Goal: Navigation & Orientation: Understand site structure

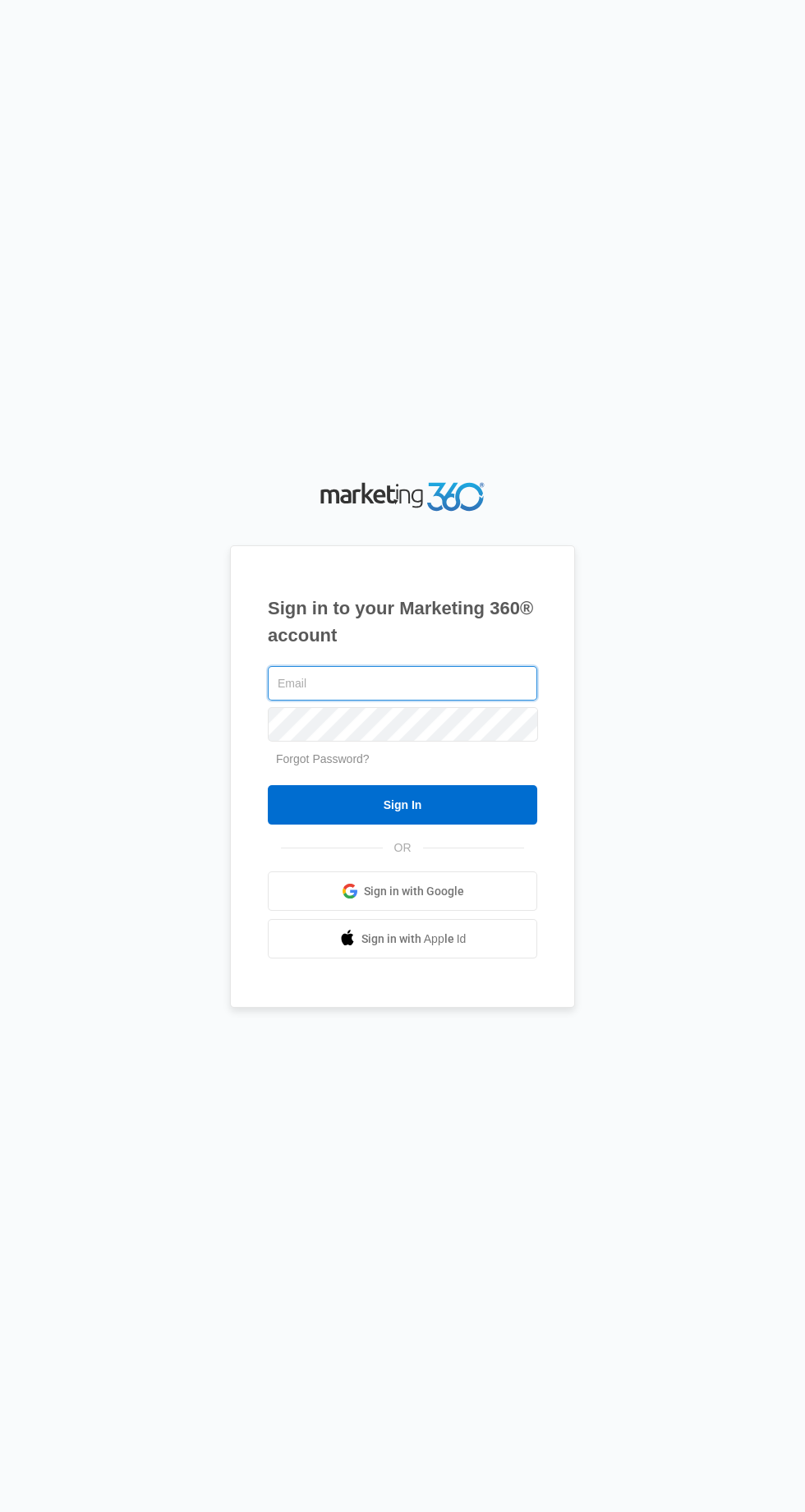
type input "[EMAIL_ADDRESS][DOMAIN_NAME]"
click at [268, 785] on input "Sign In" at bounding box center [402, 804] width 270 height 39
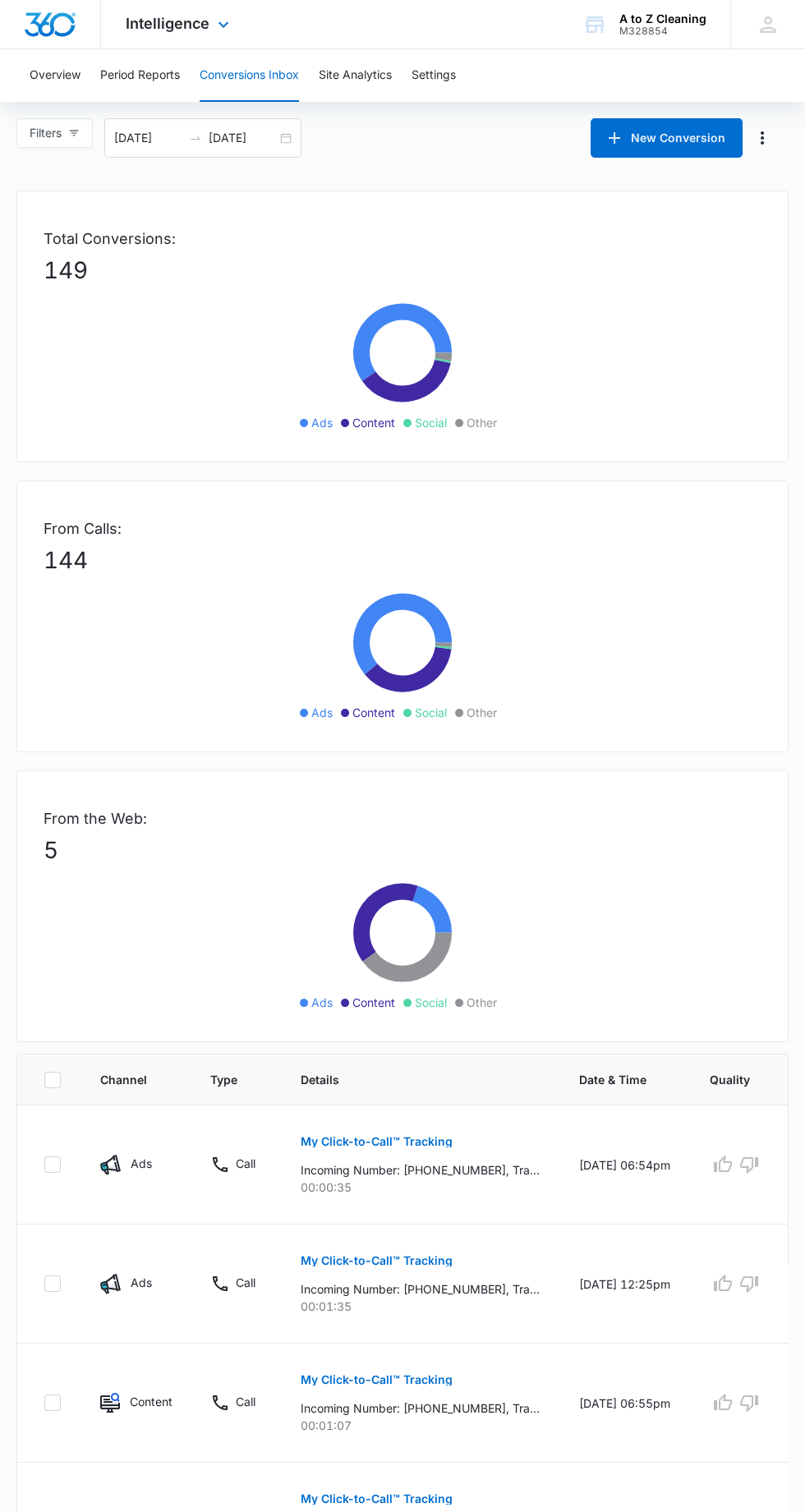
click at [46, 28] on img "Dashboard" at bounding box center [50, 25] width 53 height 25
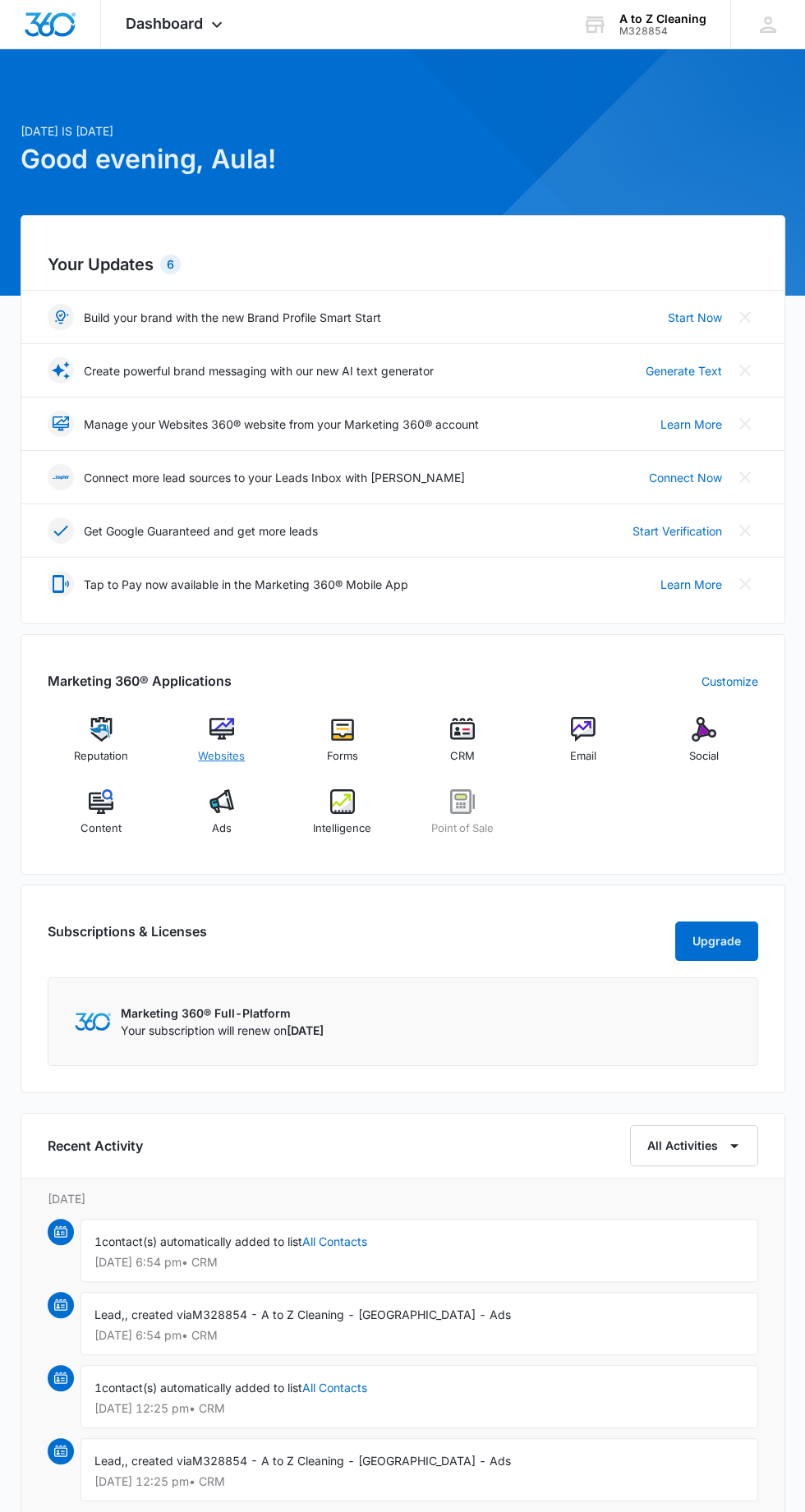
click at [217, 726] on img at bounding box center [221, 728] width 25 height 25
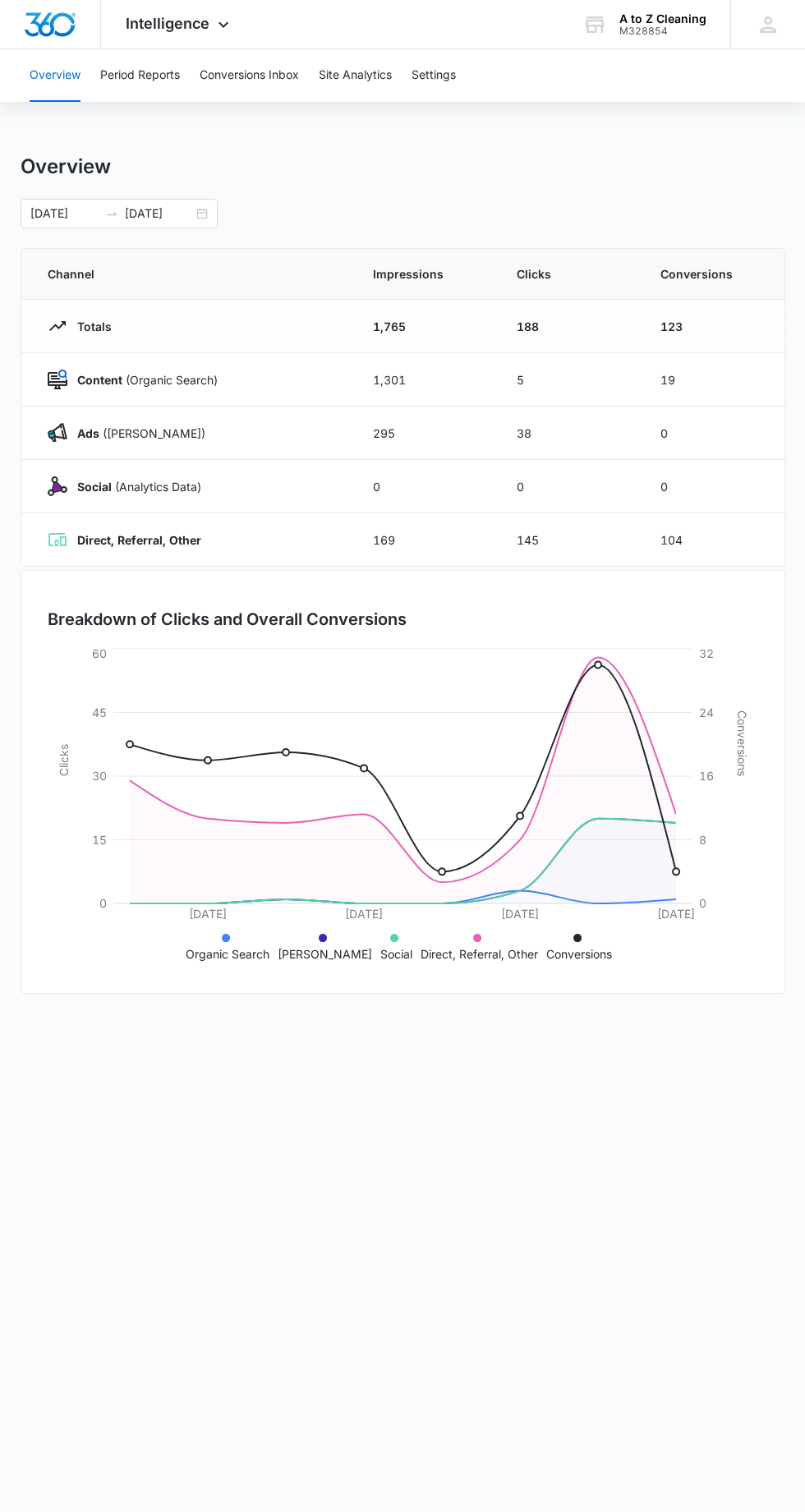
scroll to position [26, 0]
click at [170, 77] on button "Period Reports" at bounding box center [139, 76] width 79 height 53
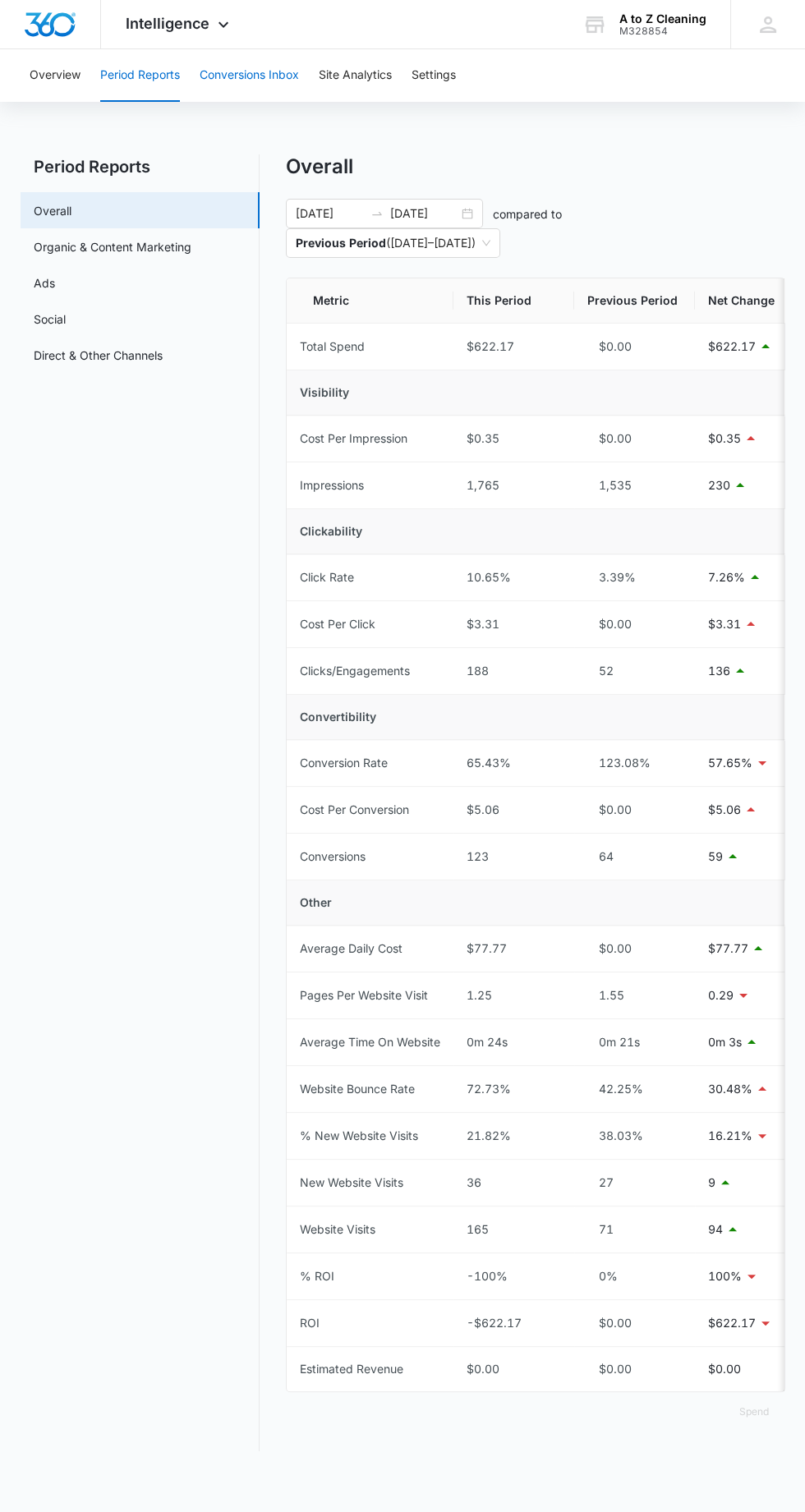
click at [276, 68] on button "Conversions Inbox" at bounding box center [249, 76] width 99 height 53
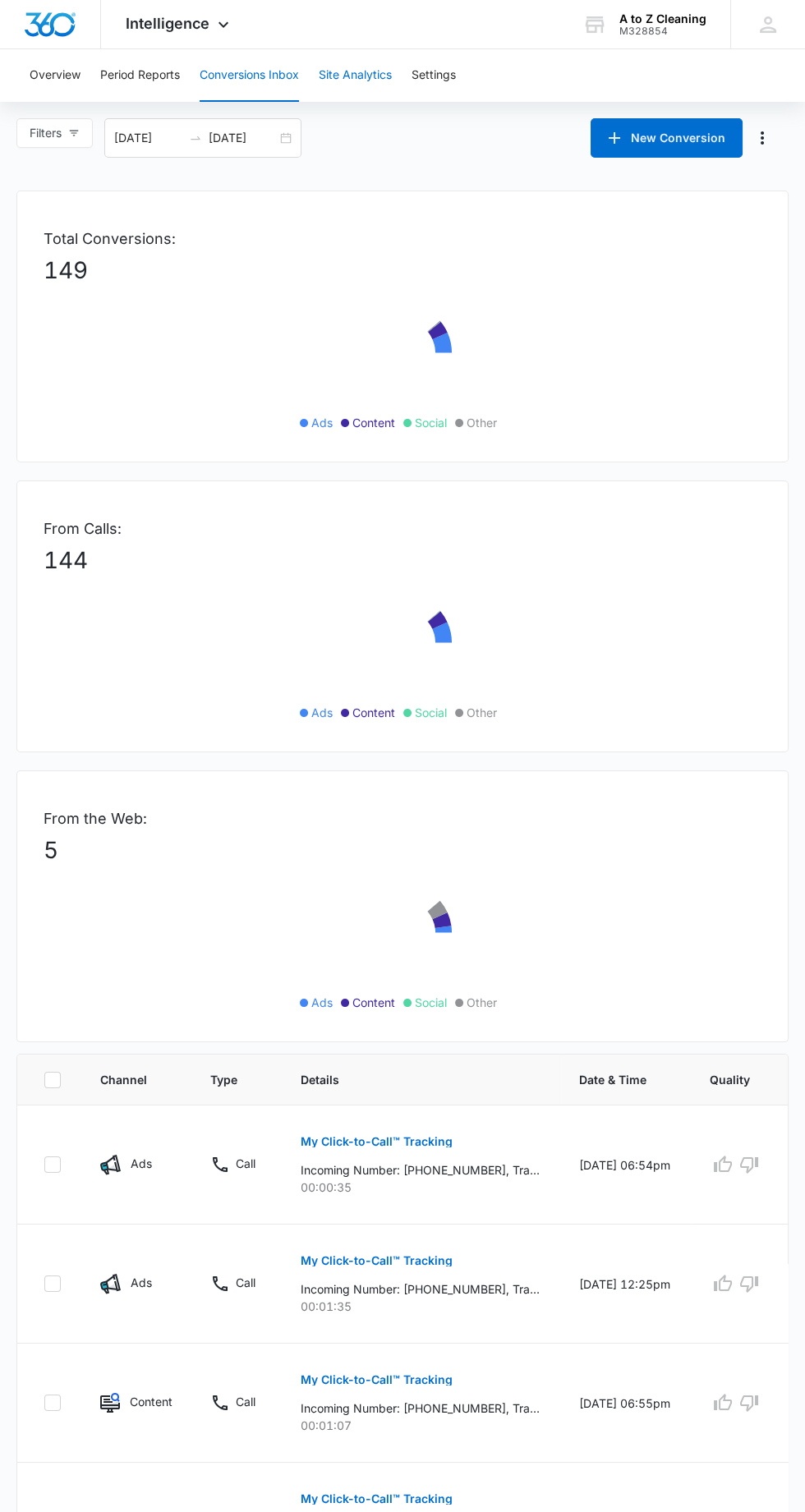
click at [387, 86] on button "Site Analytics" at bounding box center [355, 76] width 73 height 53
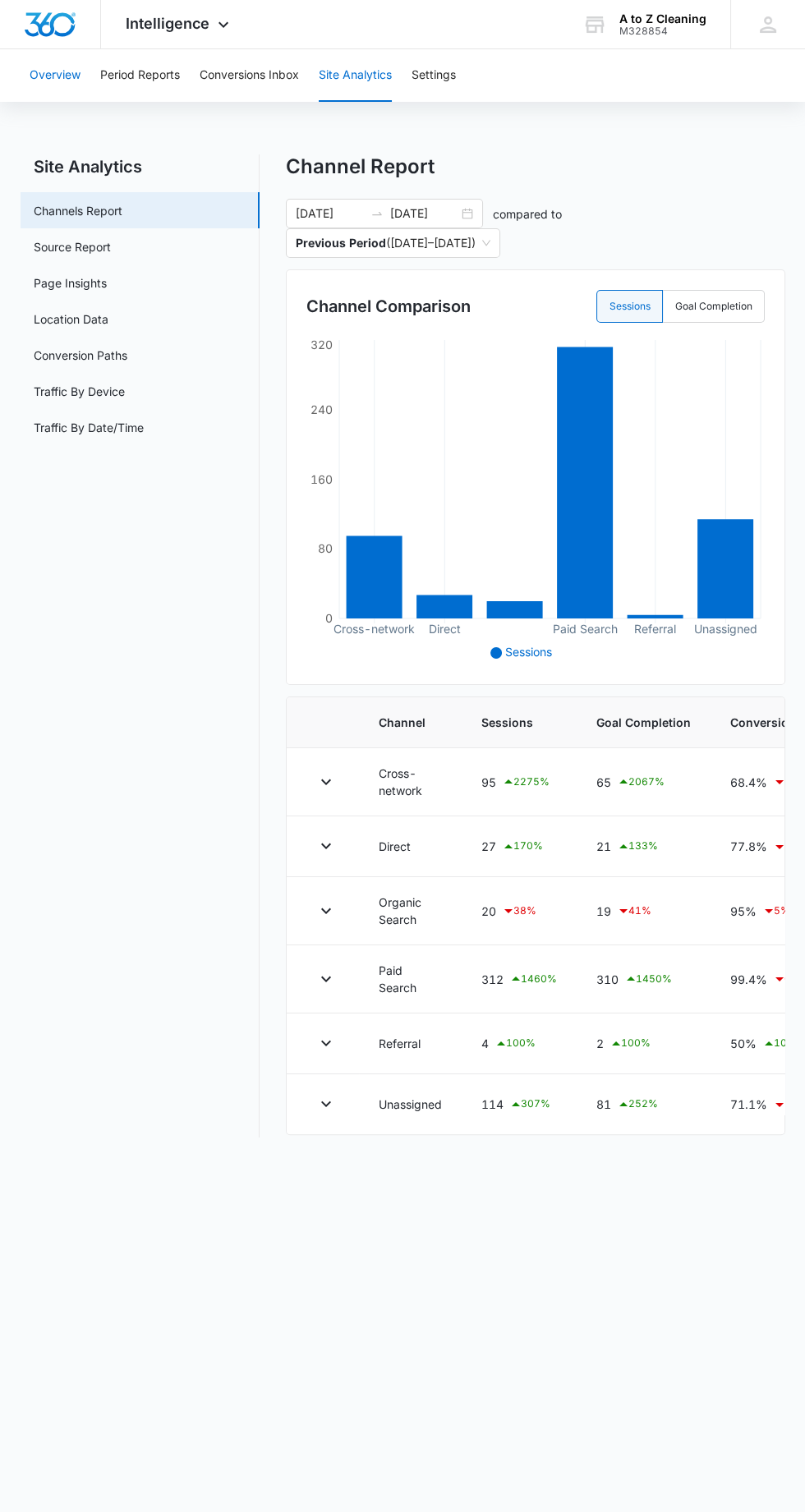
click at [48, 75] on button "Overview" at bounding box center [55, 76] width 51 height 53
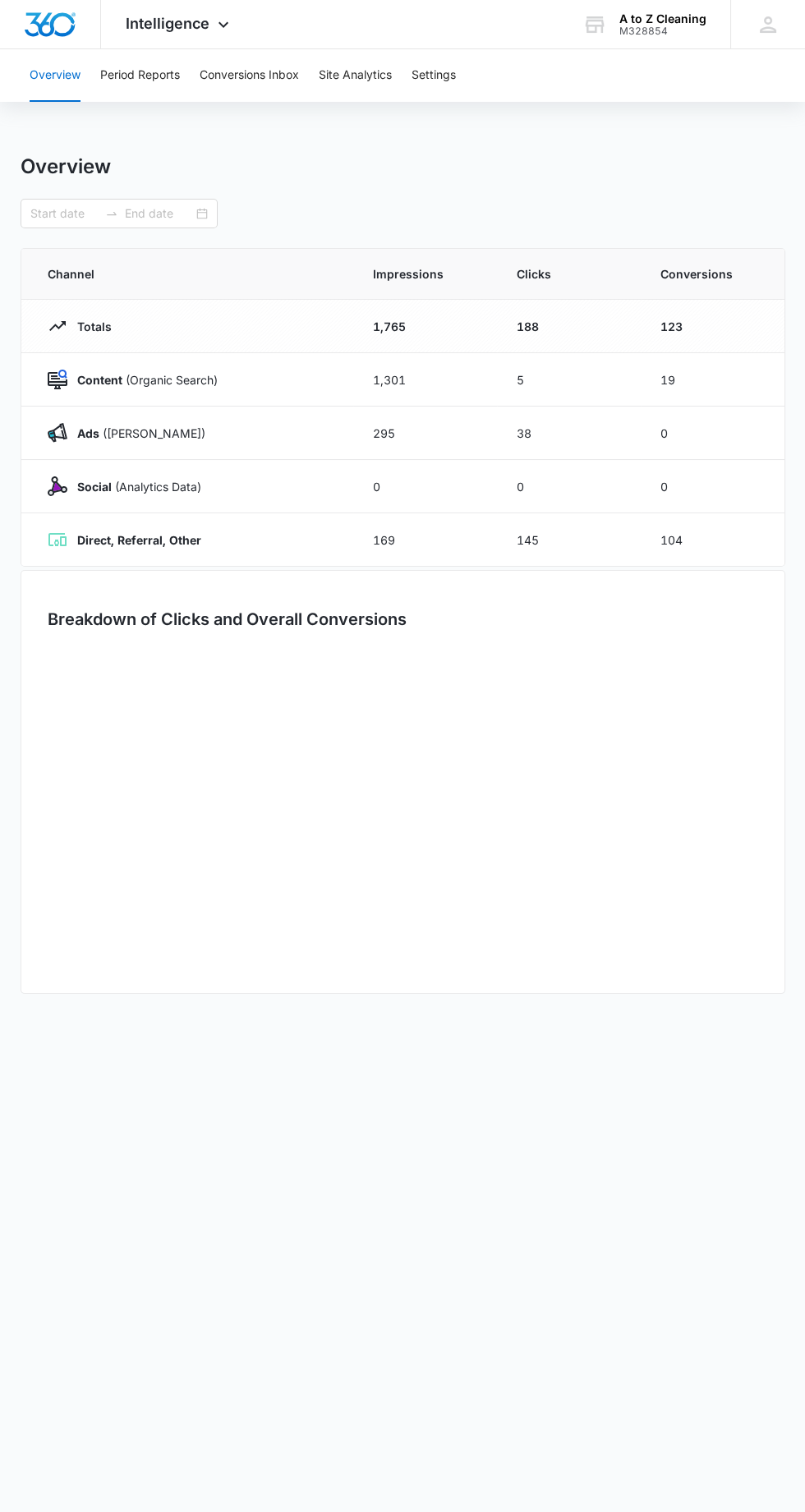
type input "07/15/2025"
type input "07/22/2025"
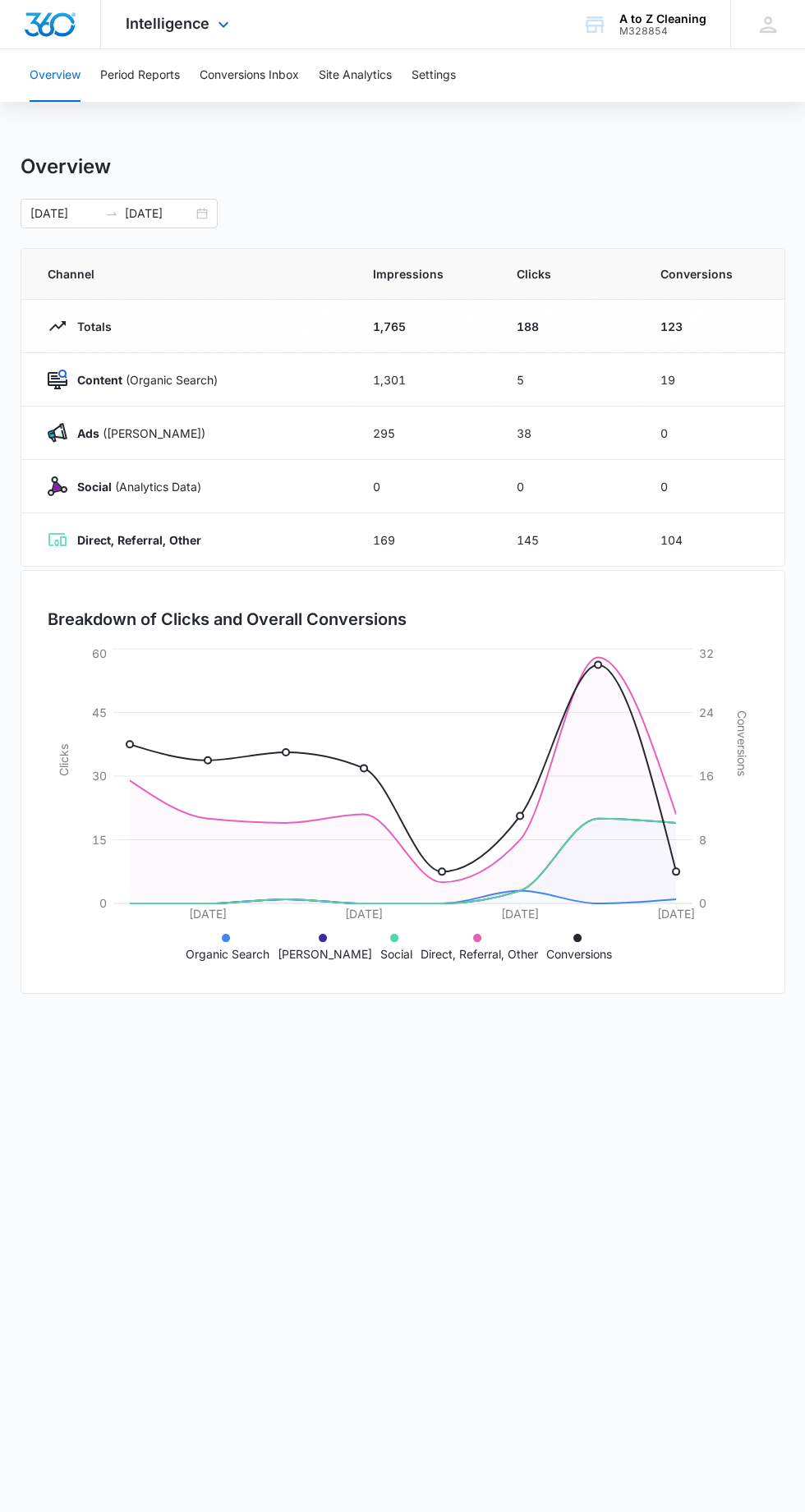
click at [203, 32] on div "Intelligence Apps Reputation Websites Forms CRM Email Social POS Content Ads In…" at bounding box center [179, 24] width 157 height 48
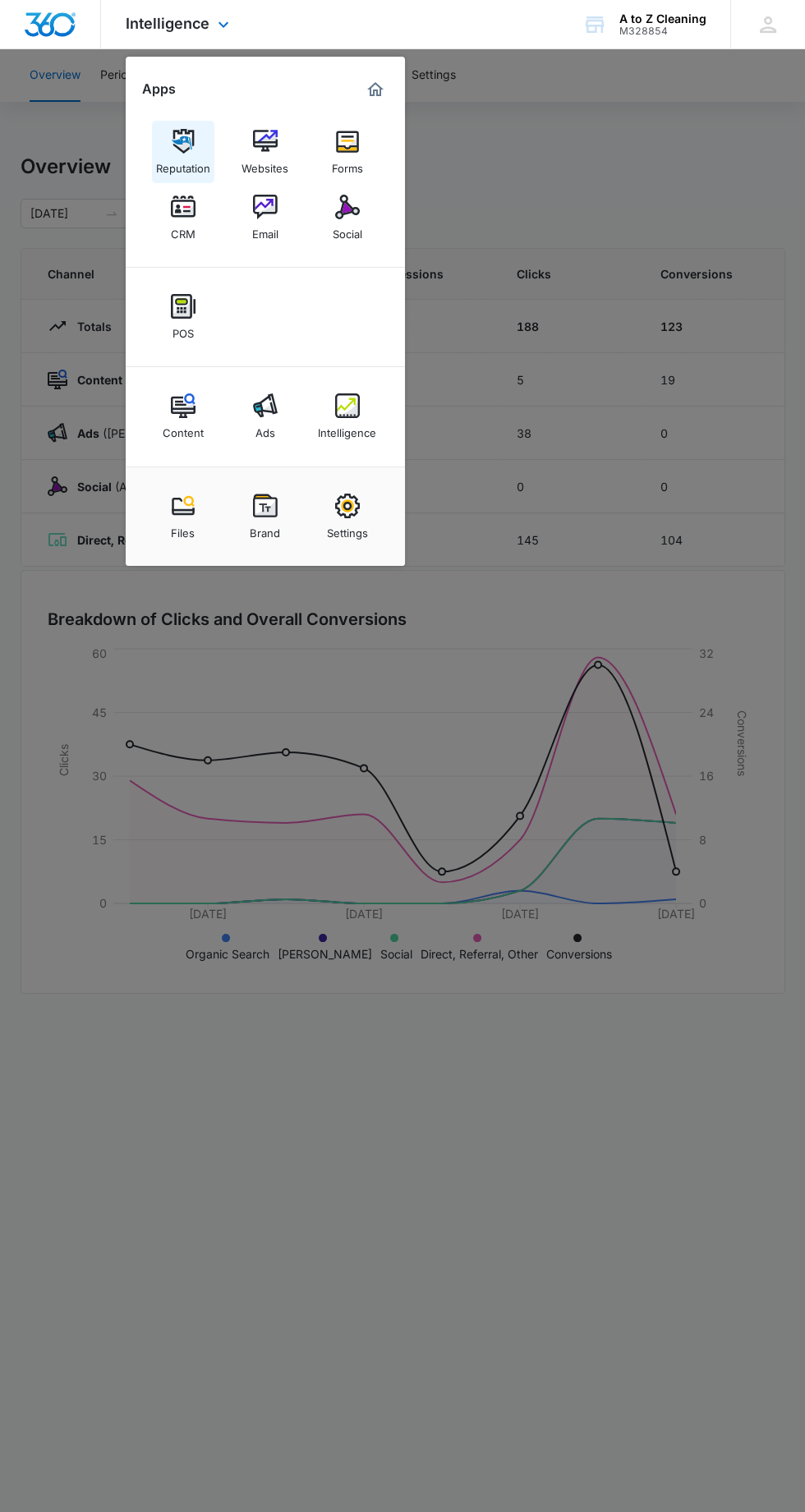
click at [180, 147] on img at bounding box center [183, 141] width 25 height 25
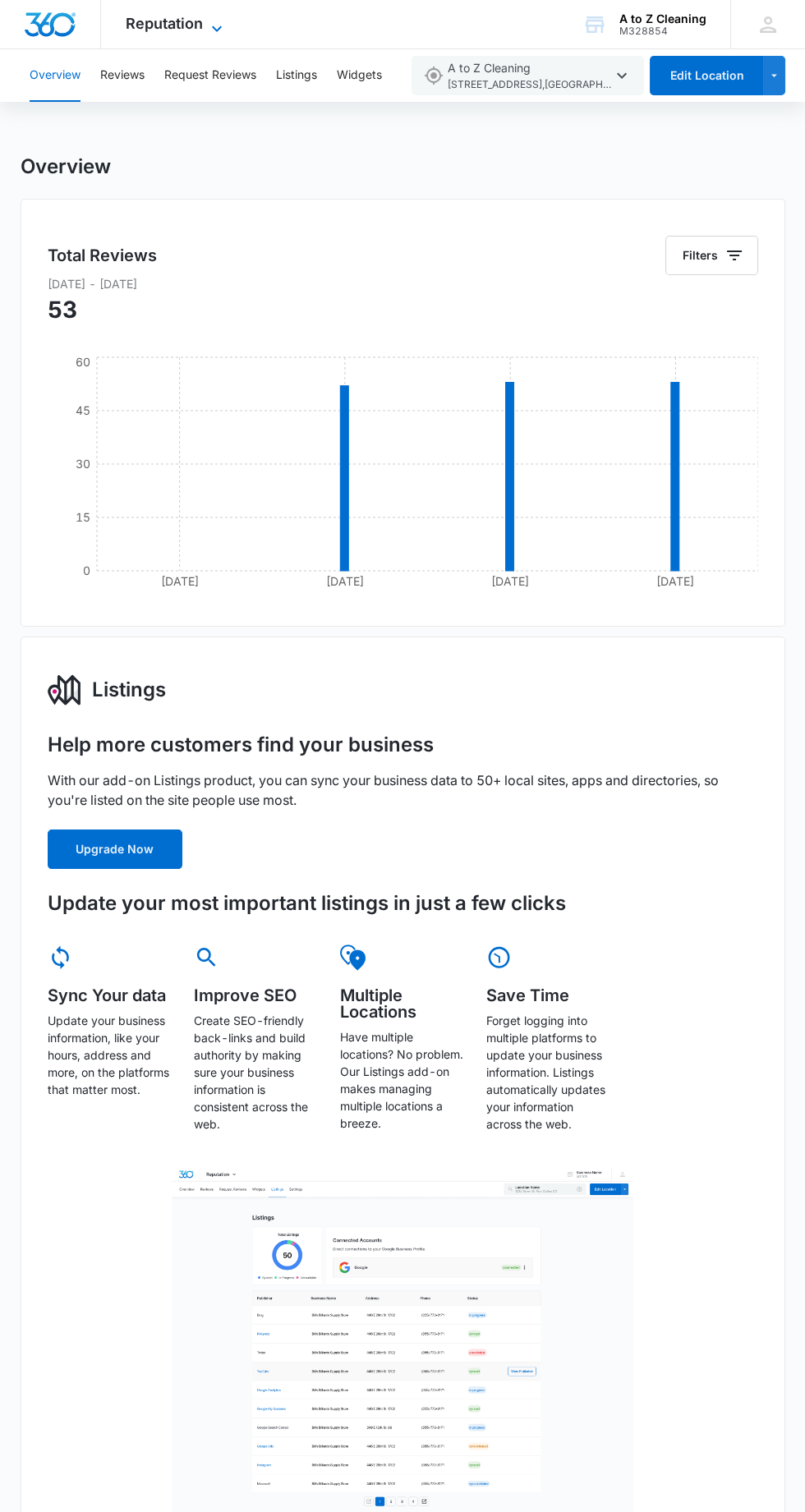
click at [216, 25] on icon at bounding box center [217, 29] width 20 height 20
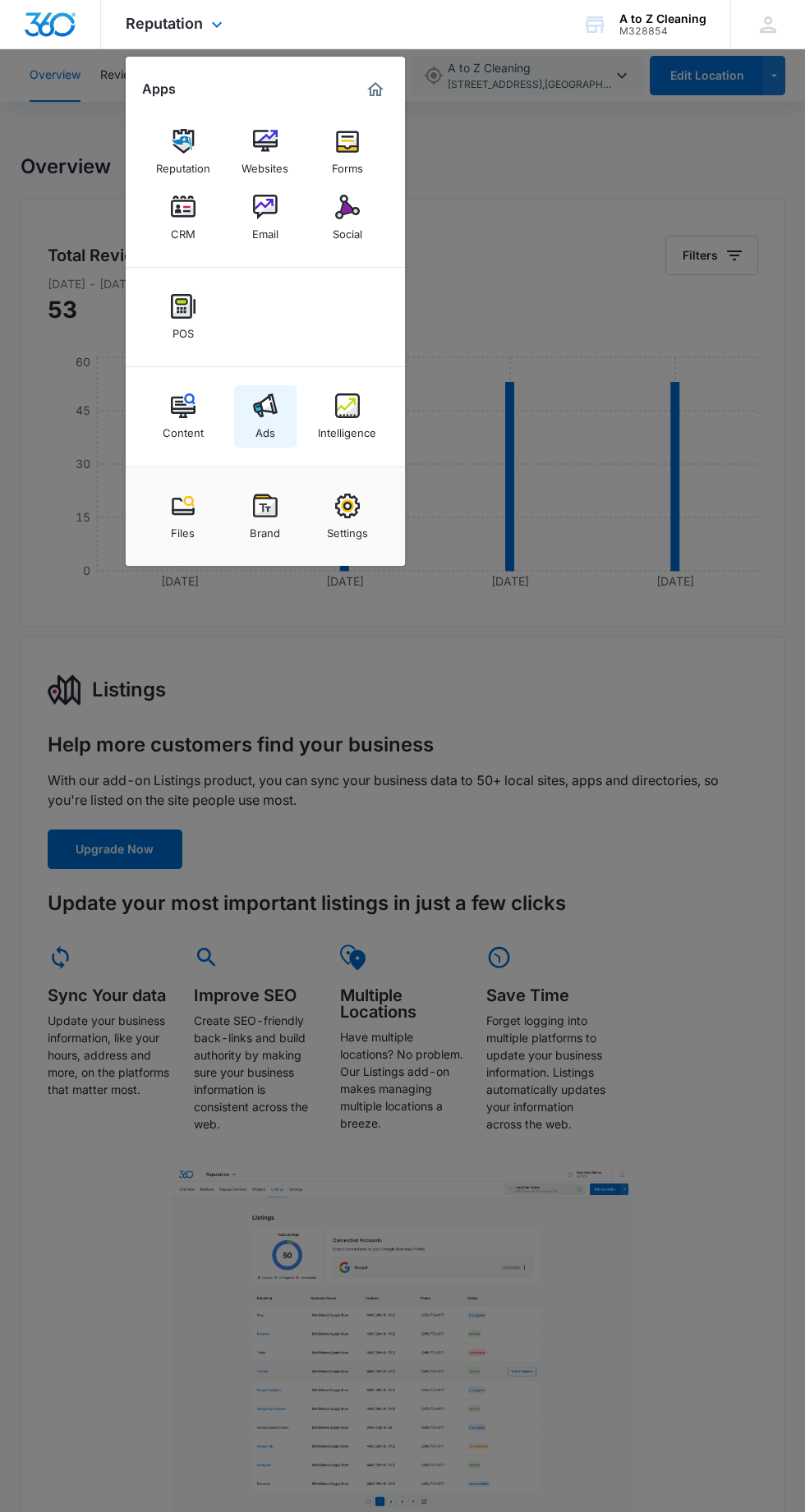
click at [253, 397] on img at bounding box center [265, 405] width 25 height 25
